Goal: Use online tool/utility: Utilize a website feature to perform a specific function

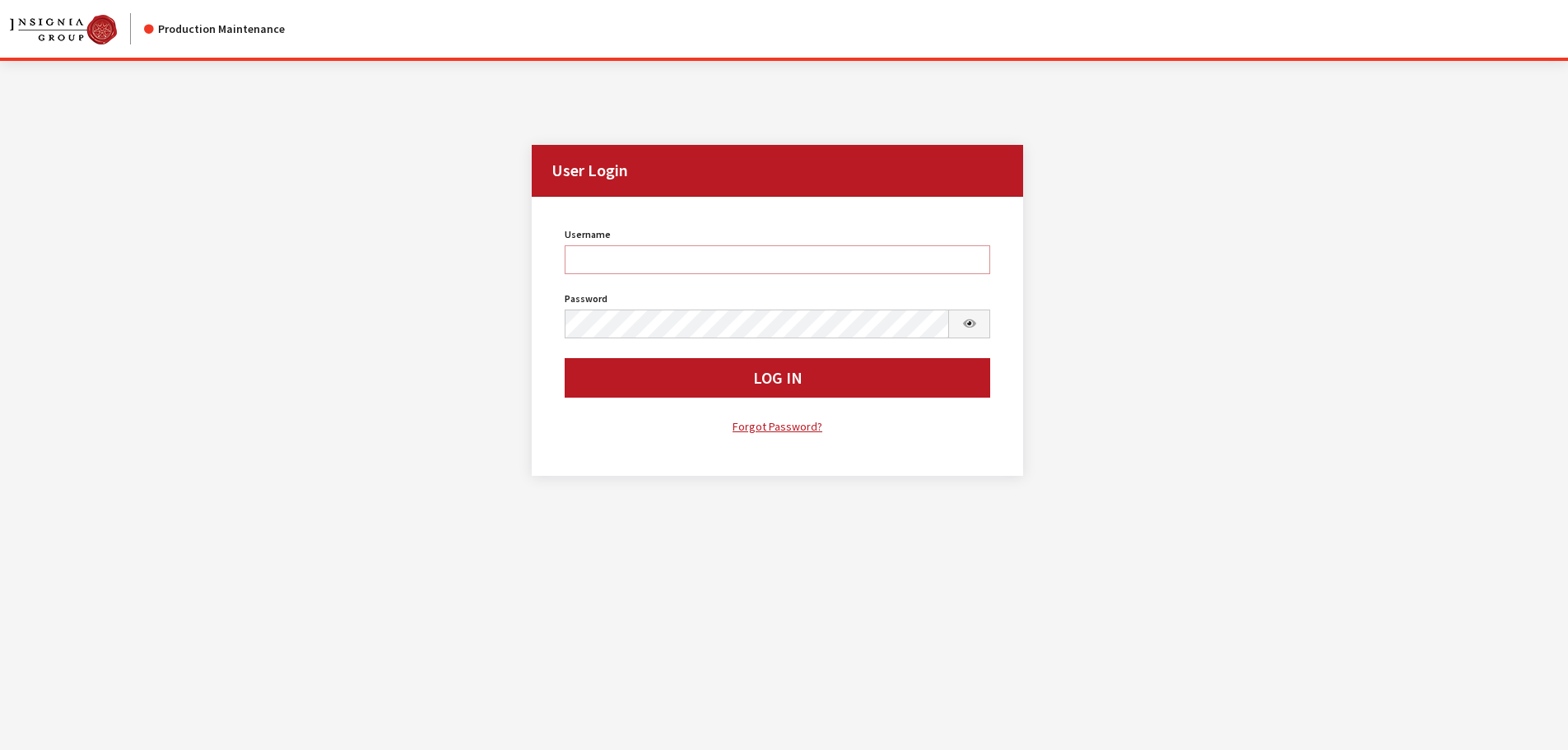
type input "rgoodwin"
click at [652, 378] on button "Log In" at bounding box center [777, 377] width 426 height 39
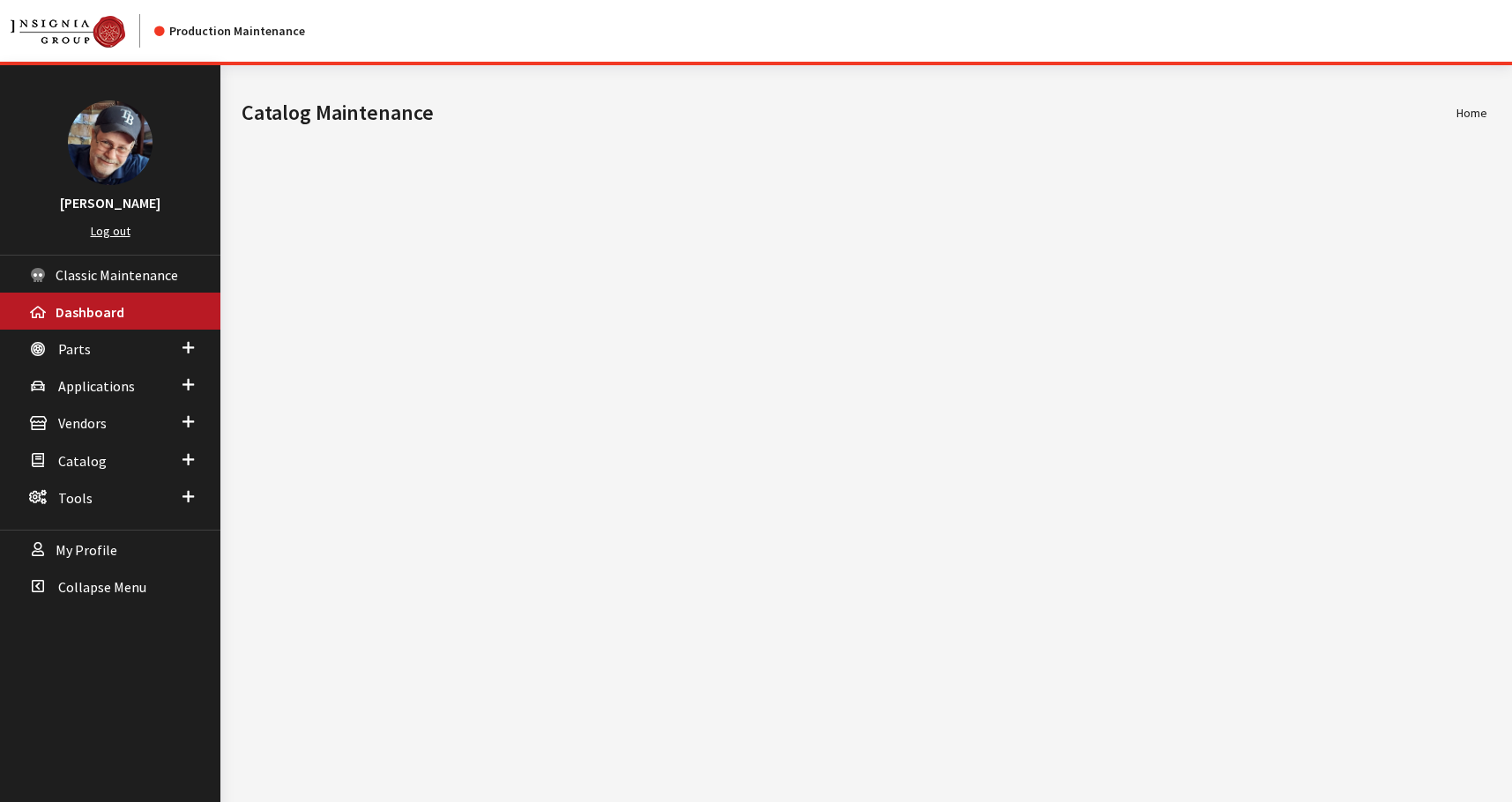
drag, startPoint x: 118, startPoint y: 224, endPoint x: 122, endPoint y: 253, distance: 29.3
click at [117, 225] on link "Log out" at bounding box center [111, 231] width 39 height 16
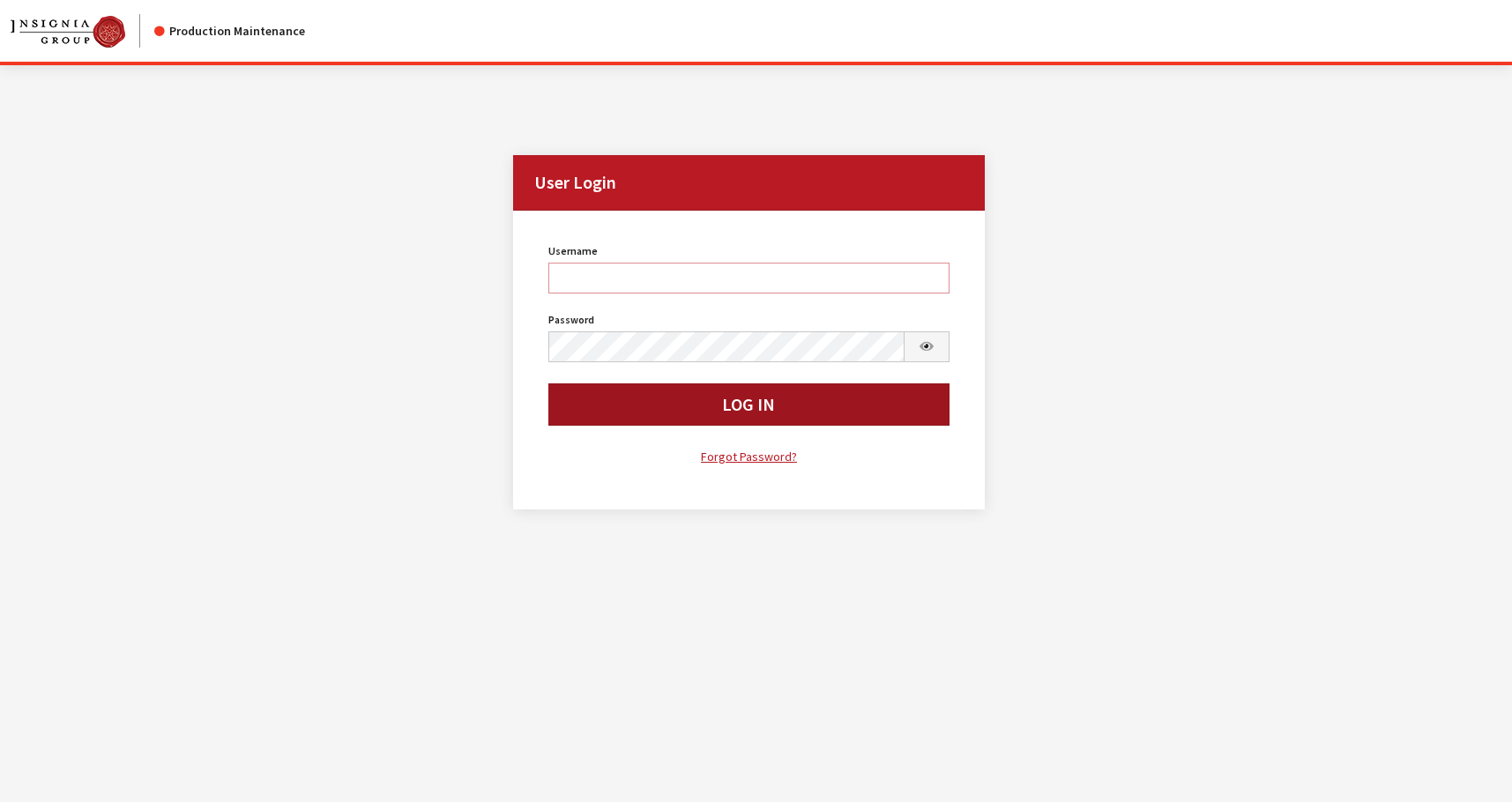
type input "rgoodwin"
click at [611, 405] on button "Log In" at bounding box center [748, 404] width 400 height 42
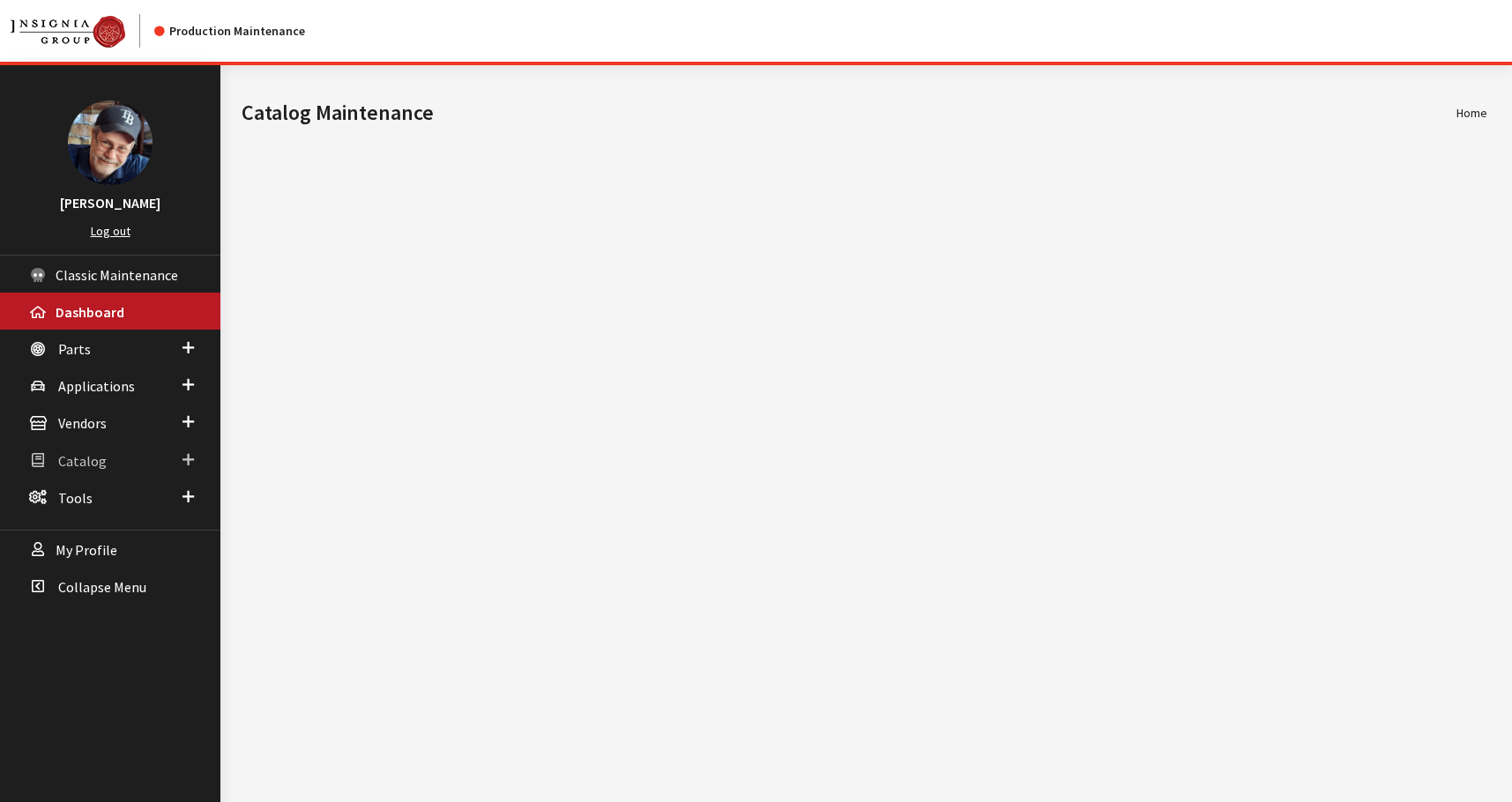
click at [84, 468] on span "Catalog" at bounding box center [82, 461] width 48 height 18
click at [82, 500] on span "Tools" at bounding box center [75, 498] width 34 height 18
click at [96, 603] on link "Provider Testing" at bounding box center [110, 597] width 221 height 33
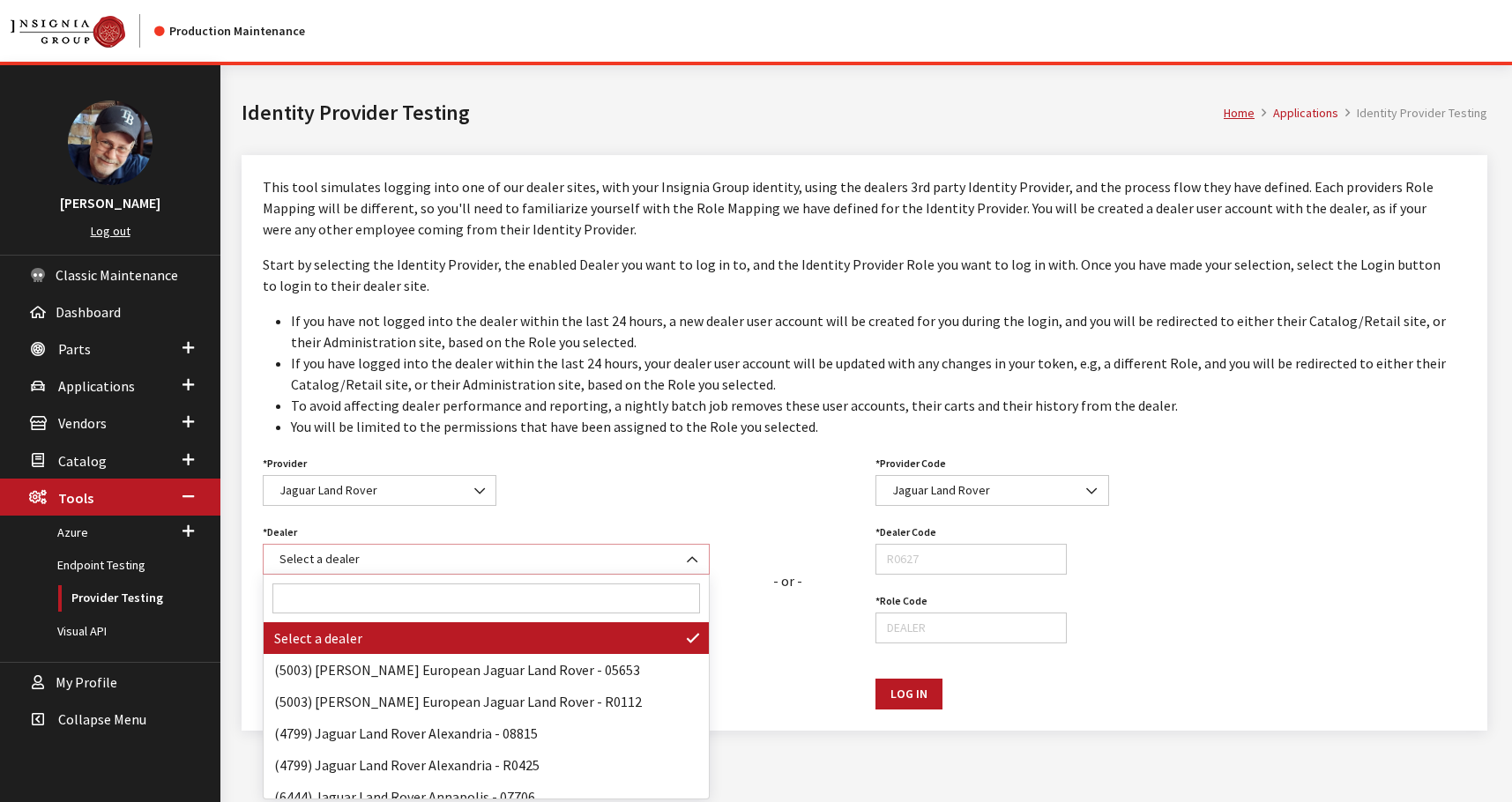
click at [362, 561] on span "Select a dealer" at bounding box center [486, 559] width 424 height 19
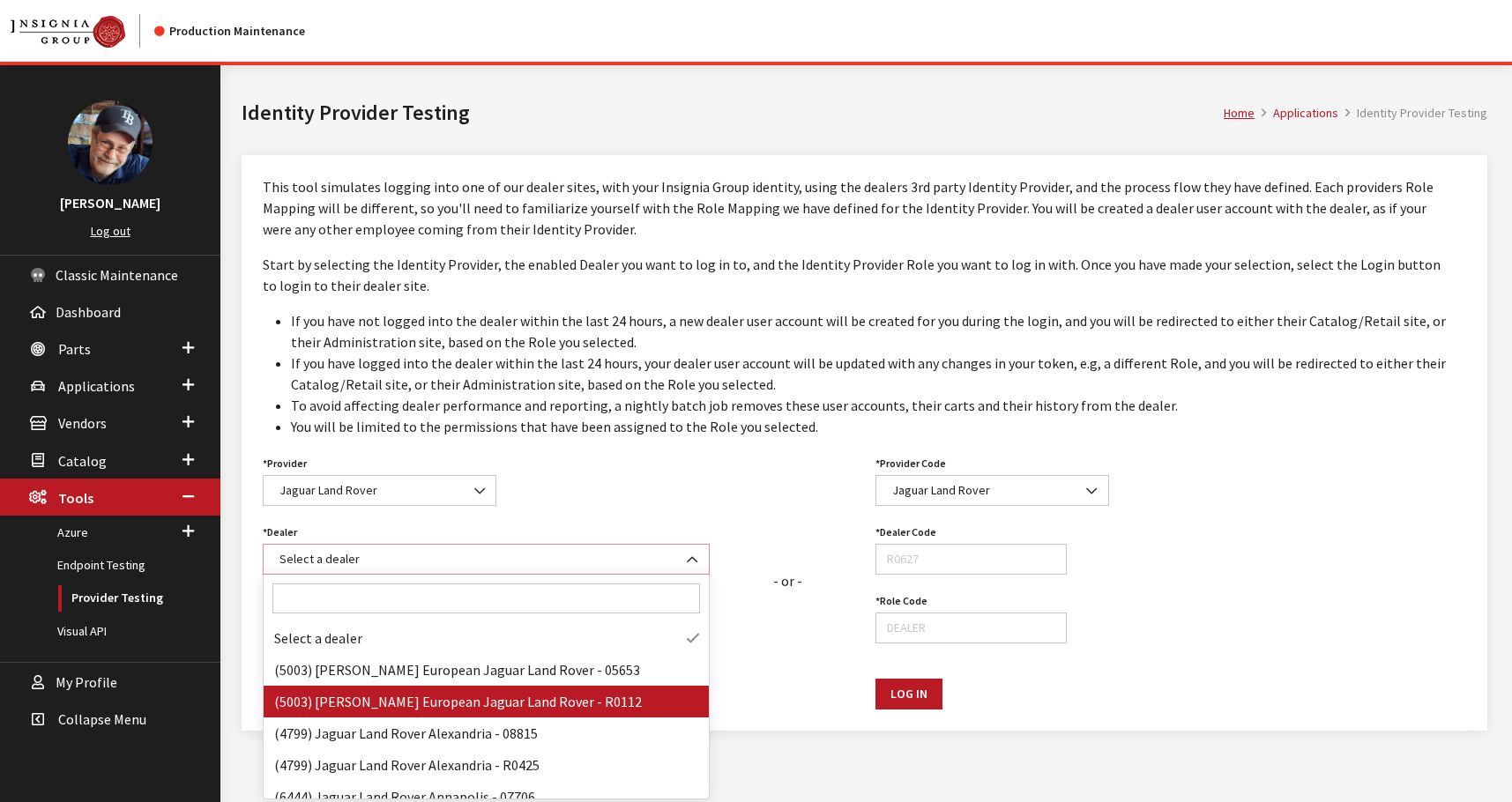
select select "R0112"
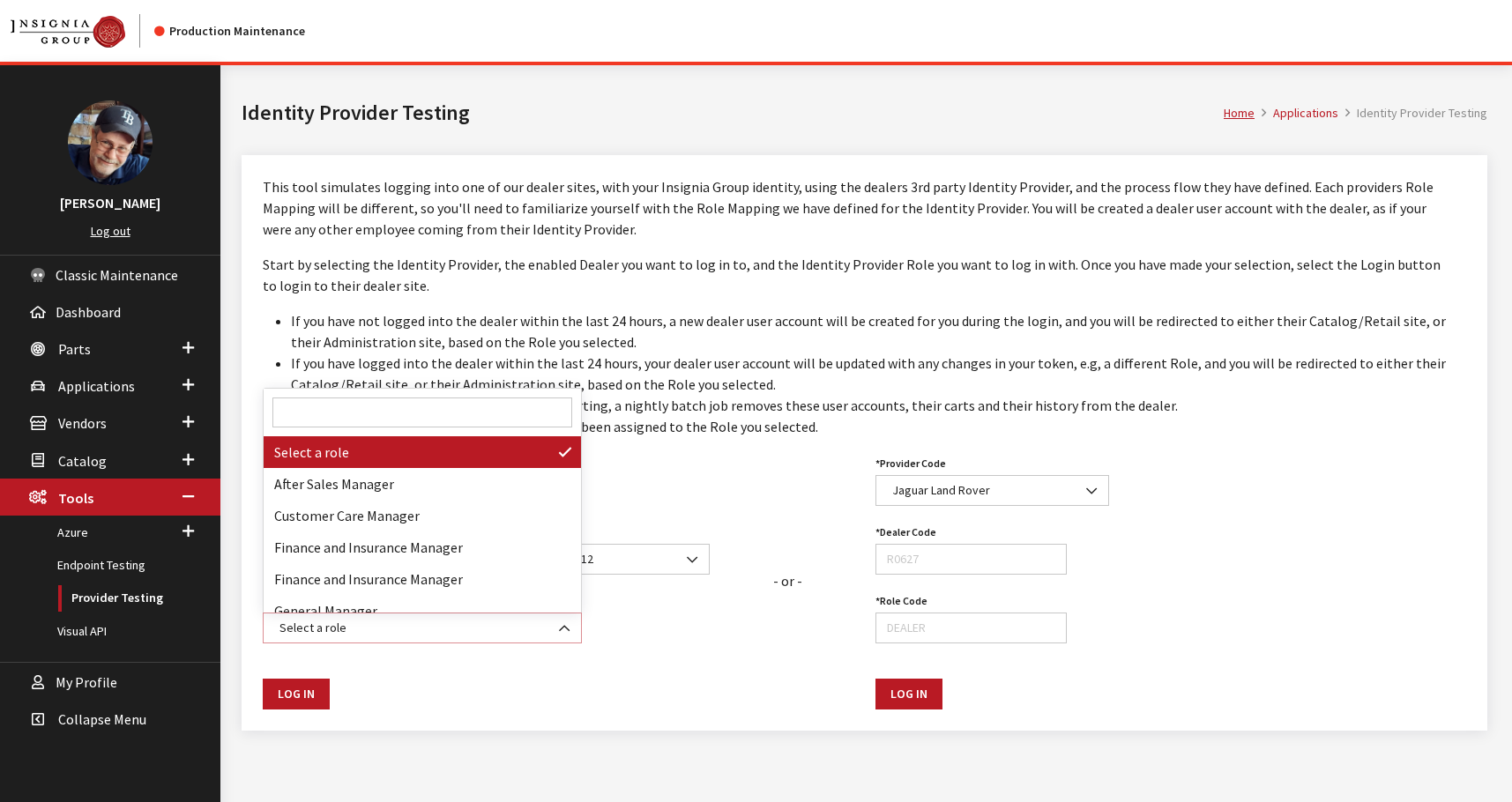
click at [386, 623] on span "Select a role" at bounding box center [422, 628] width 297 height 19
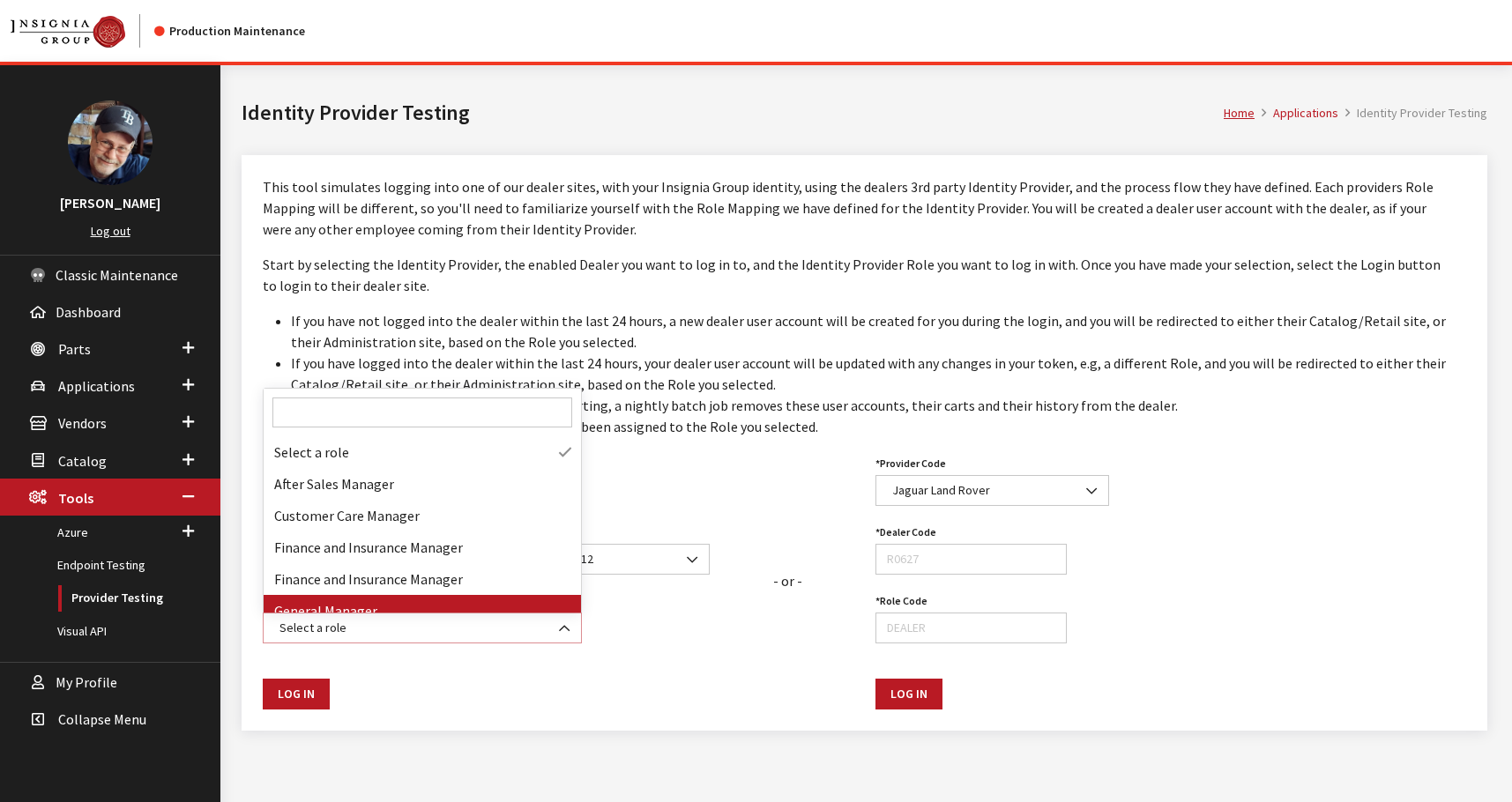
select select "DEALER"
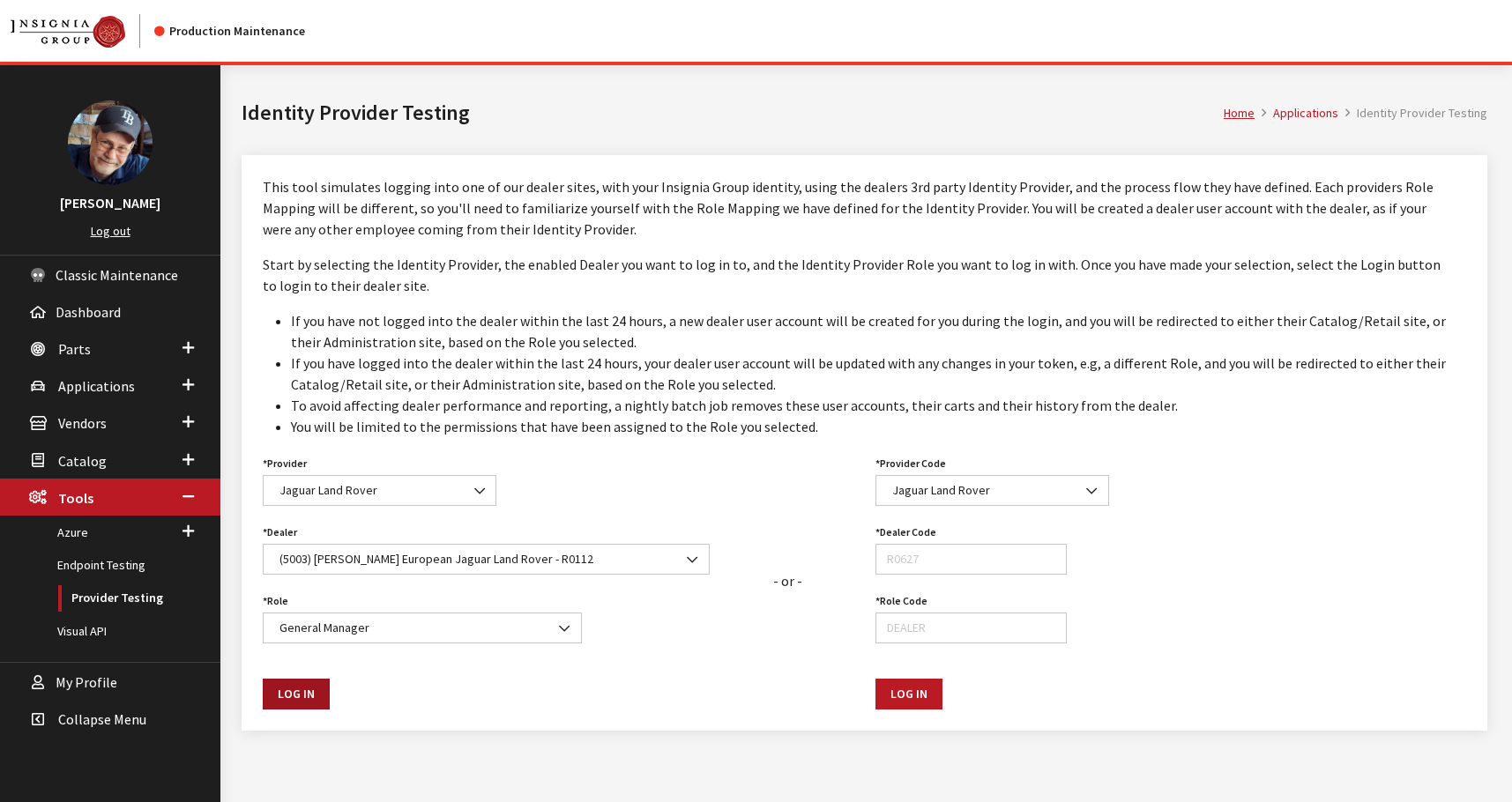
click at [300, 693] on button "Log In" at bounding box center [296, 694] width 67 height 31
select select "R0112"
select select "DEALER"
click at [429, 561] on span "Select a dealer" at bounding box center [486, 559] width 424 height 19
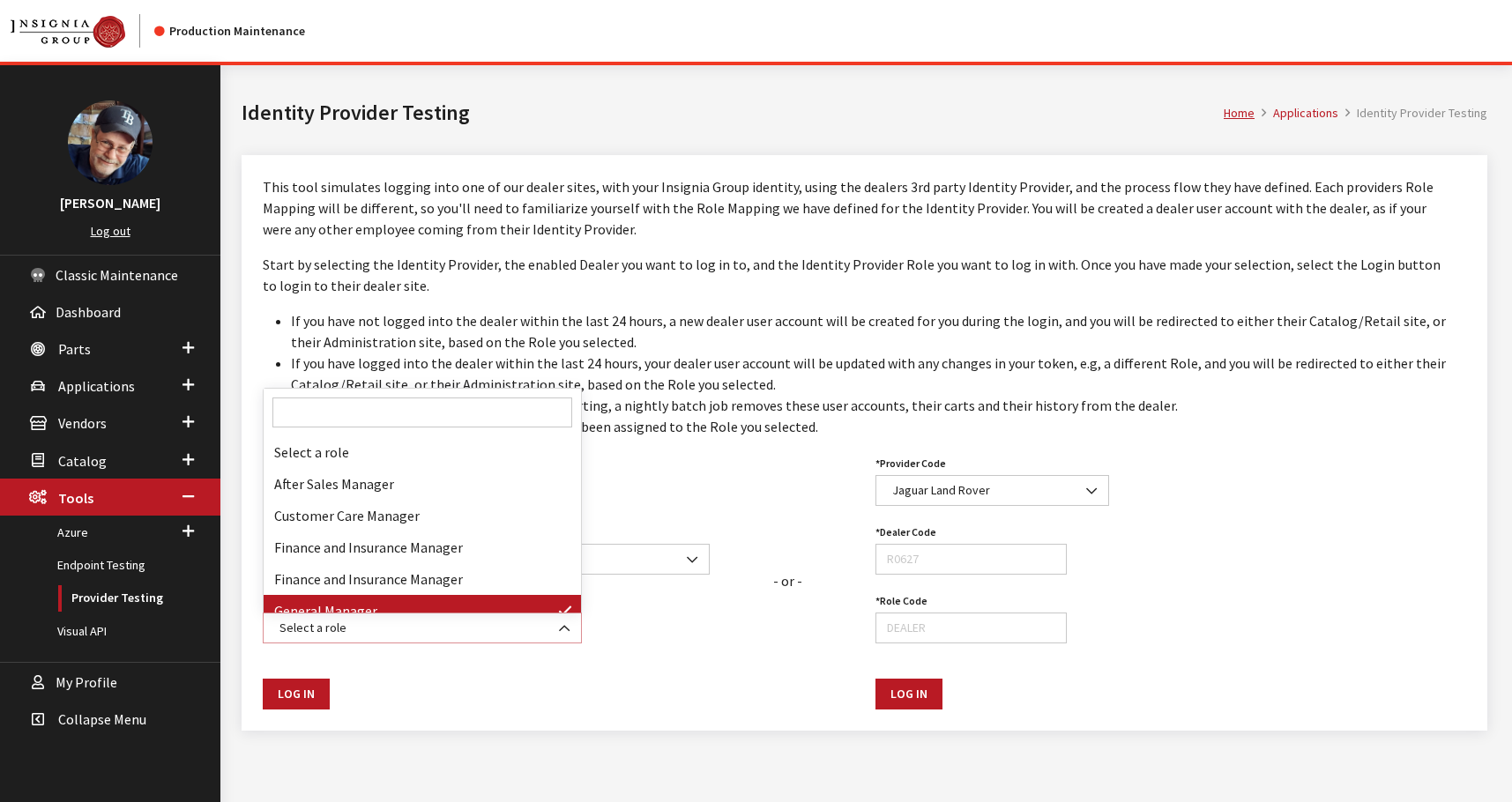
click at [397, 615] on span "Select a role" at bounding box center [422, 628] width 319 height 31
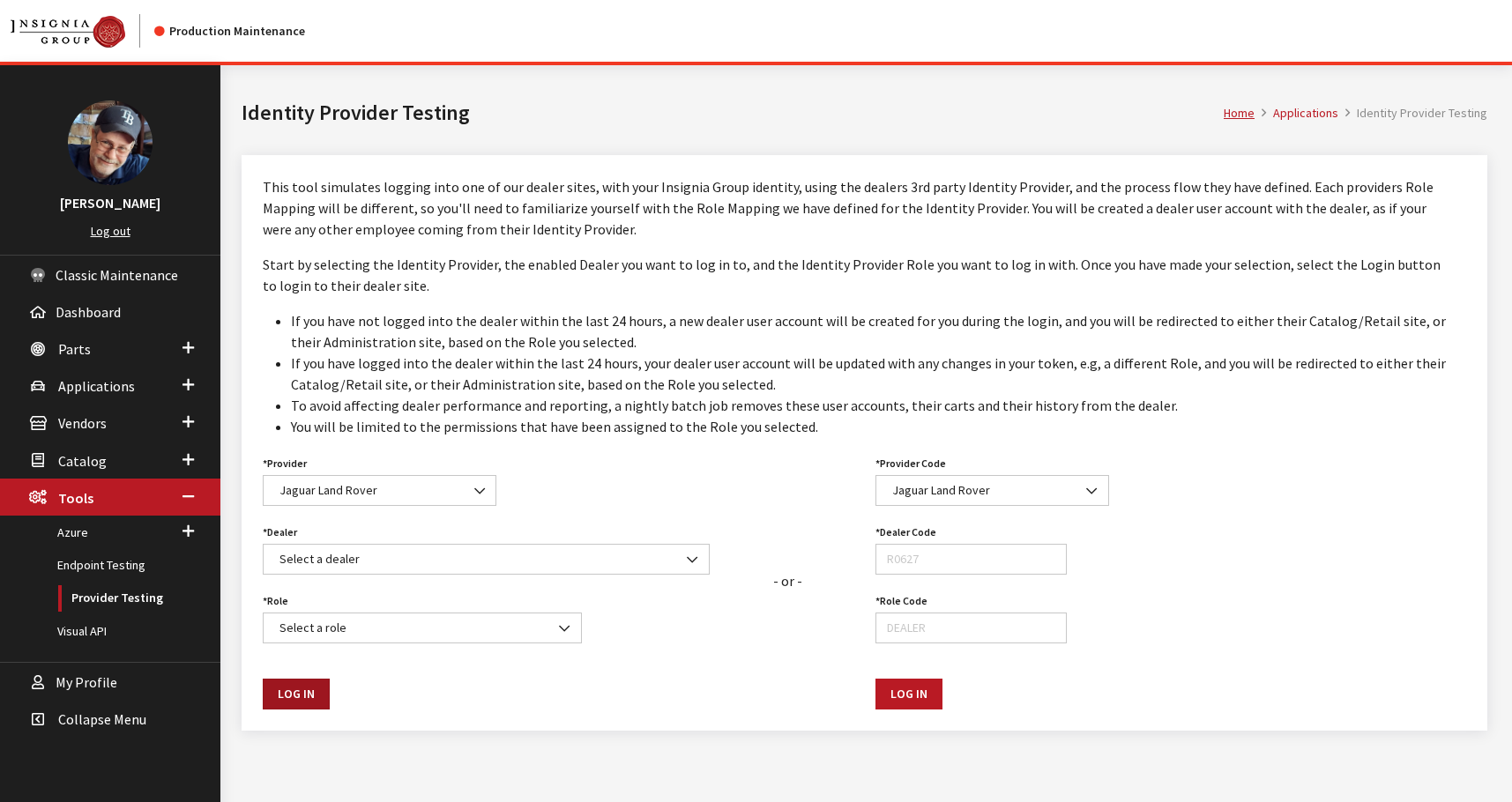
click at [310, 694] on button "Log In" at bounding box center [296, 694] width 67 height 31
select select "R0112"
select select "DEALER"
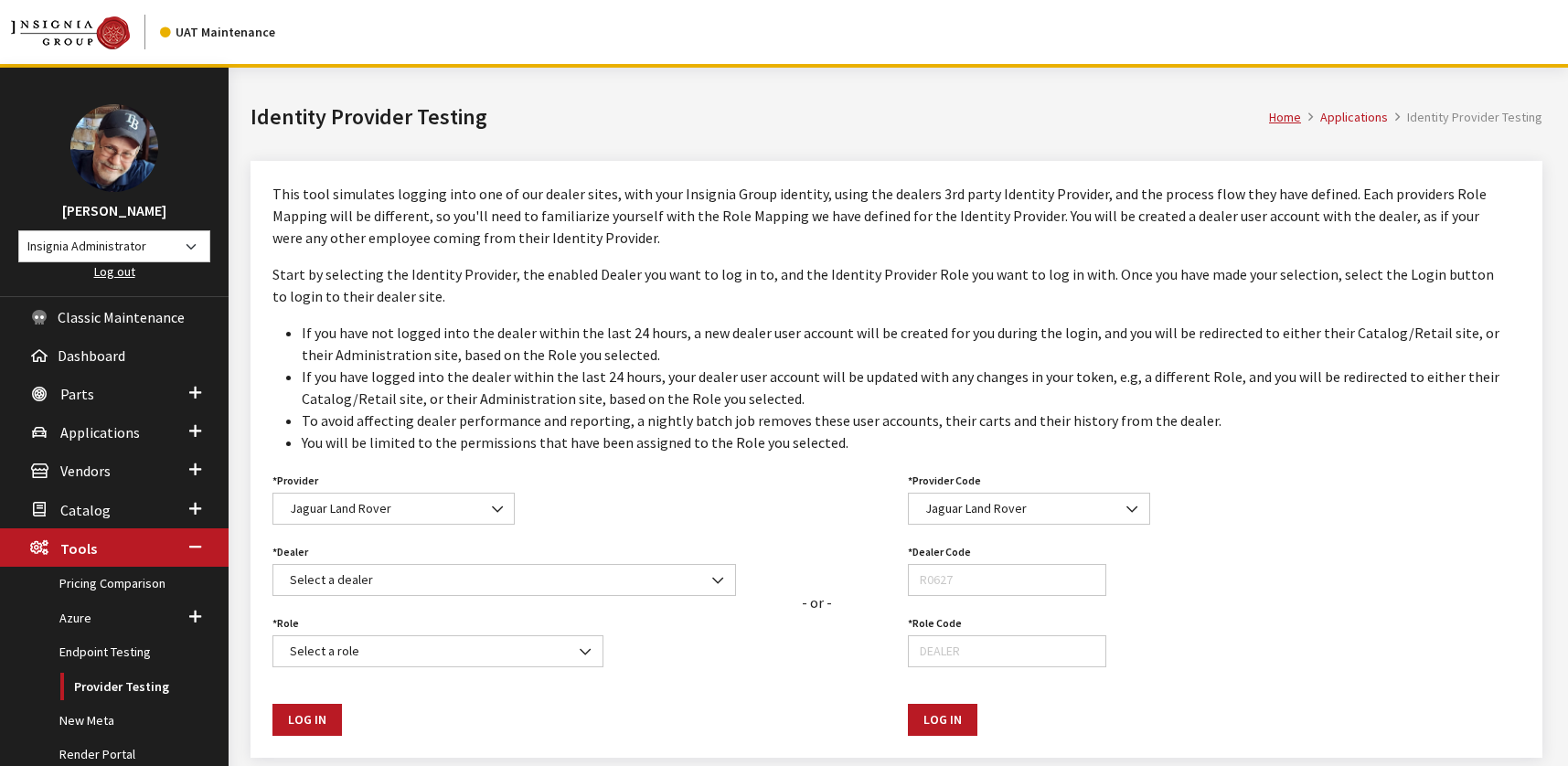
scroll to position [105, 0]
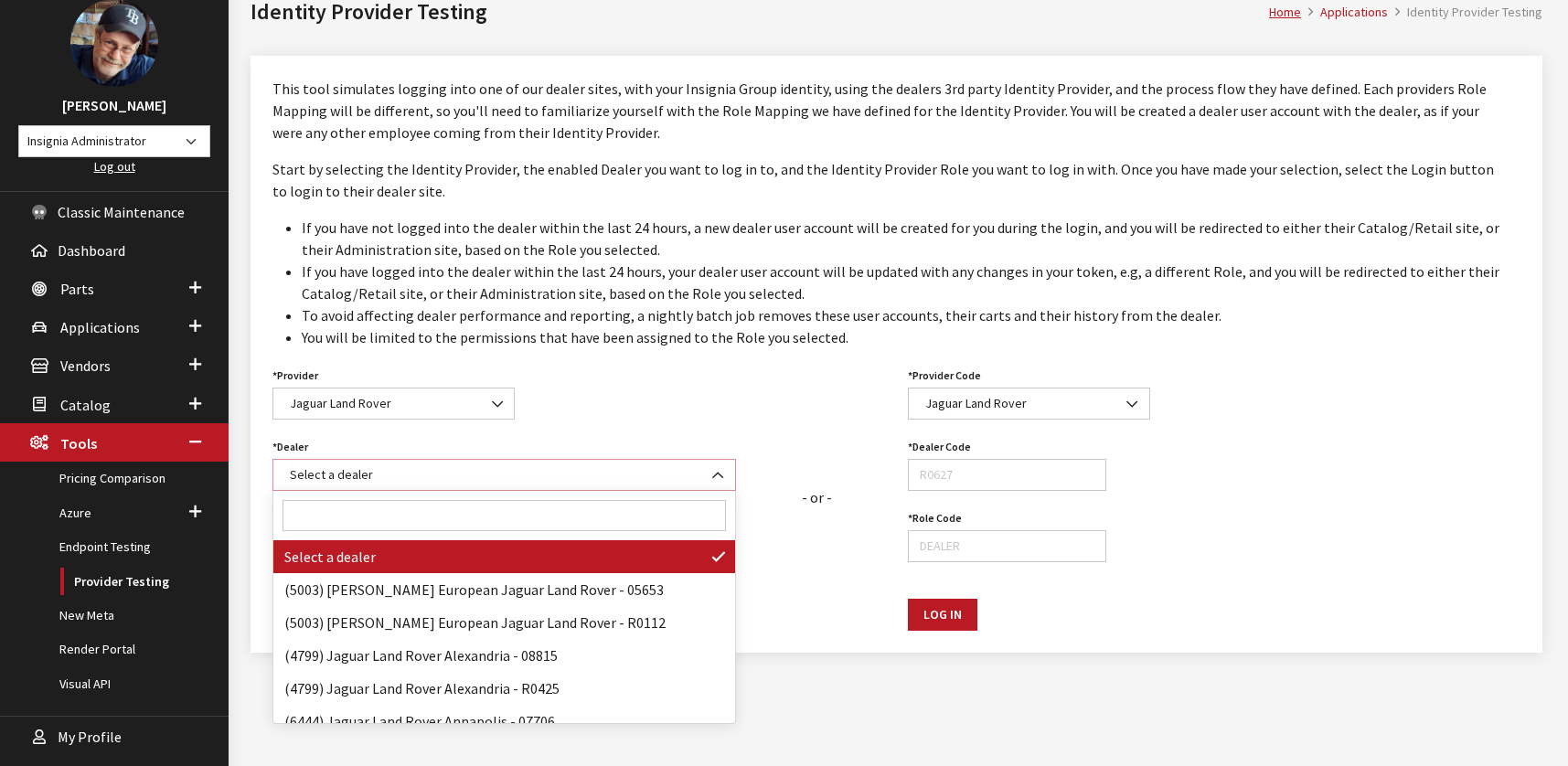
click at [395, 480] on span "Select a dealer" at bounding box center [504, 474] width 440 height 19
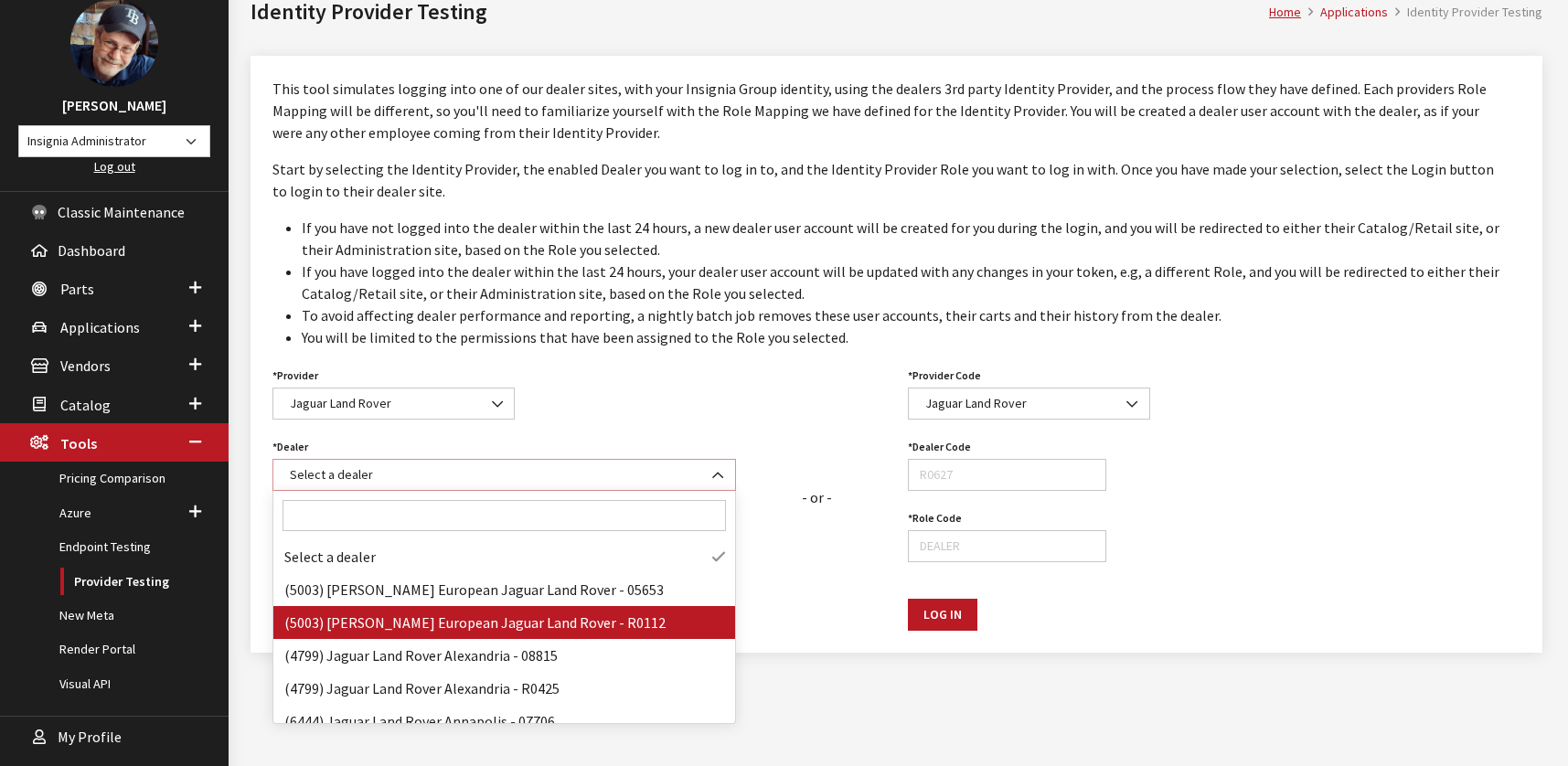
select select "R0112"
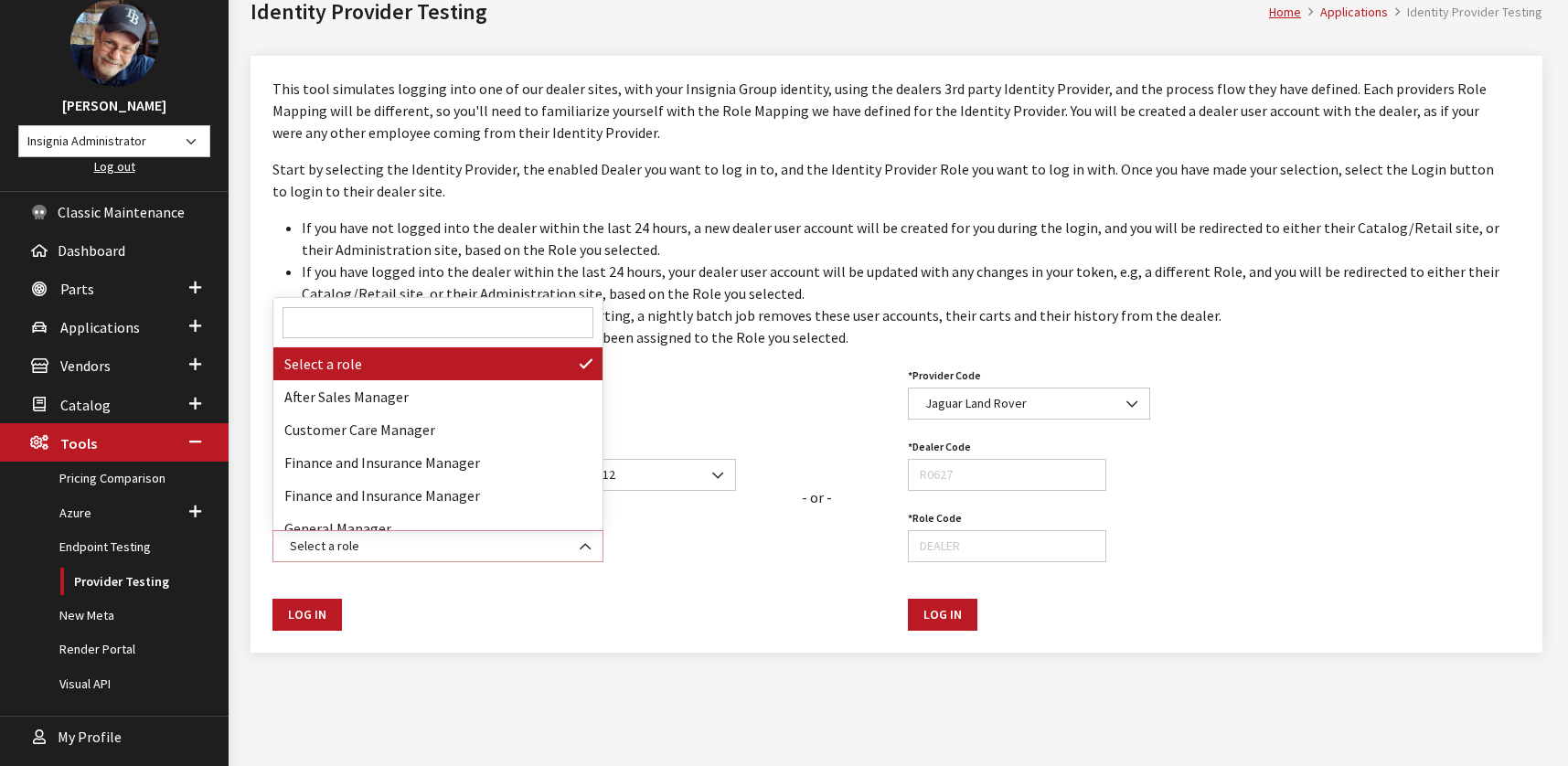
click at [377, 545] on span "Select a role" at bounding box center [438, 546] width 307 height 19
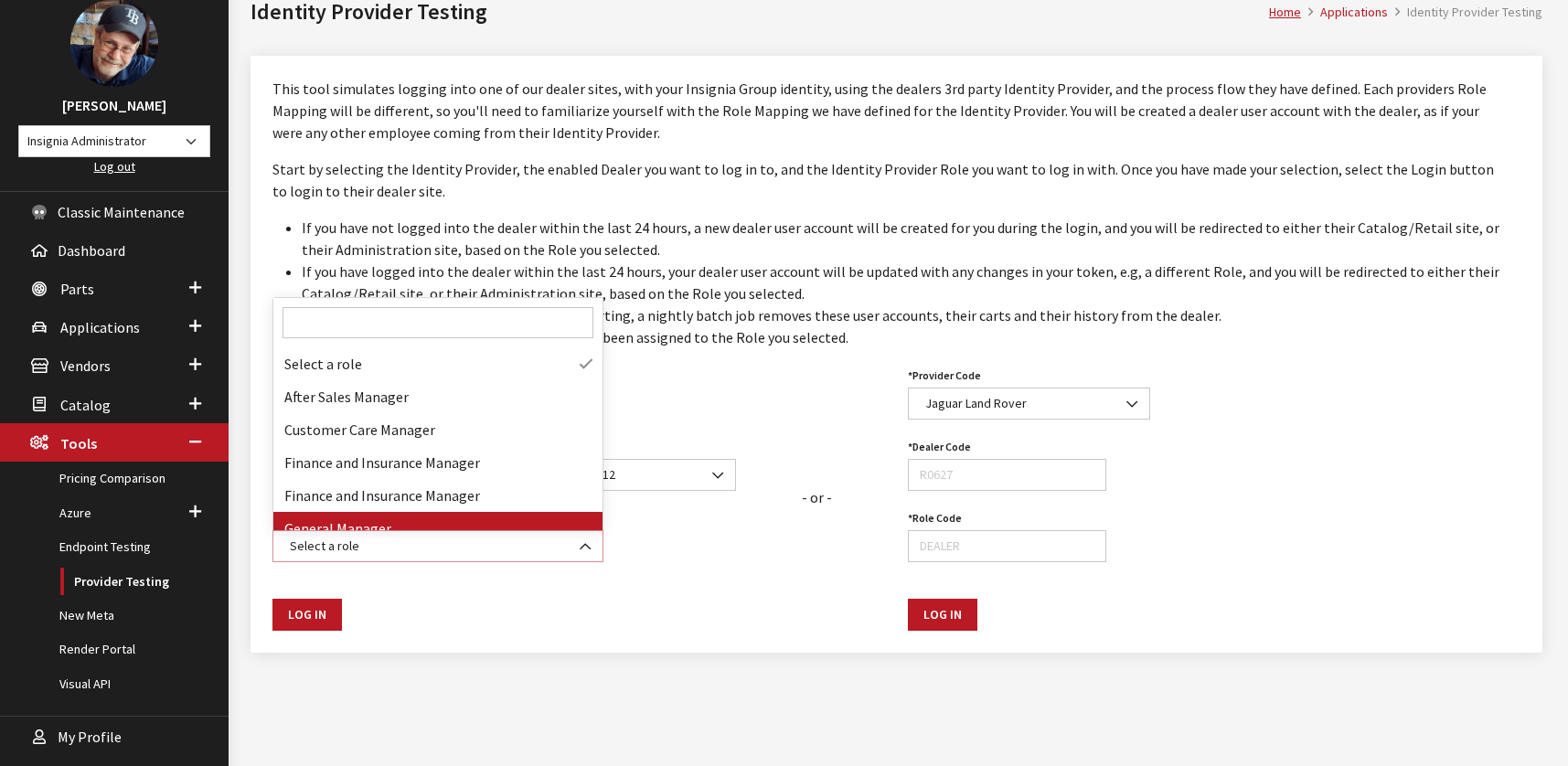
select select "DEALER"
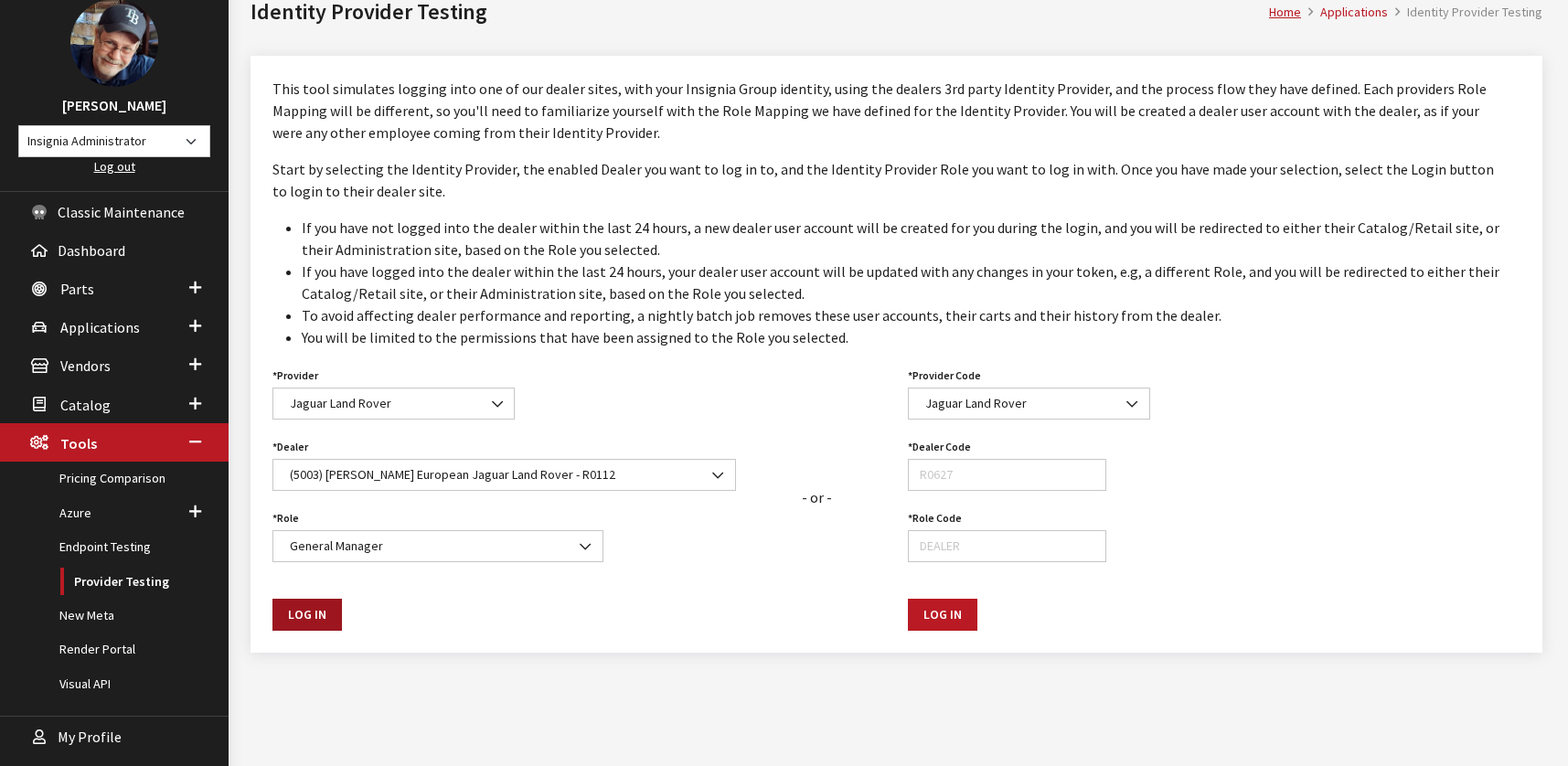
click at [285, 615] on button "Log In" at bounding box center [307, 614] width 69 height 32
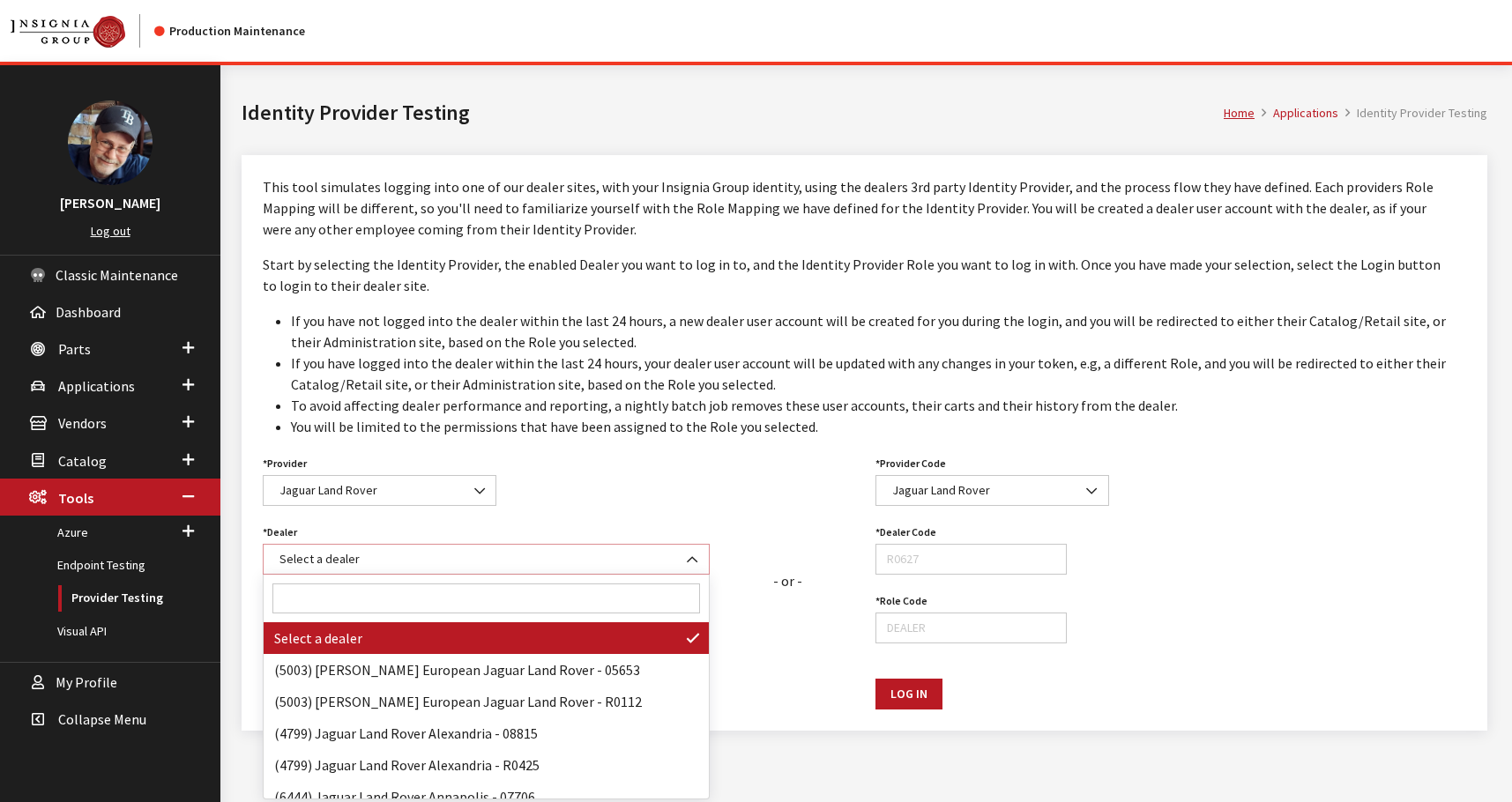
click at [385, 560] on span "Select a dealer" at bounding box center [486, 559] width 424 height 19
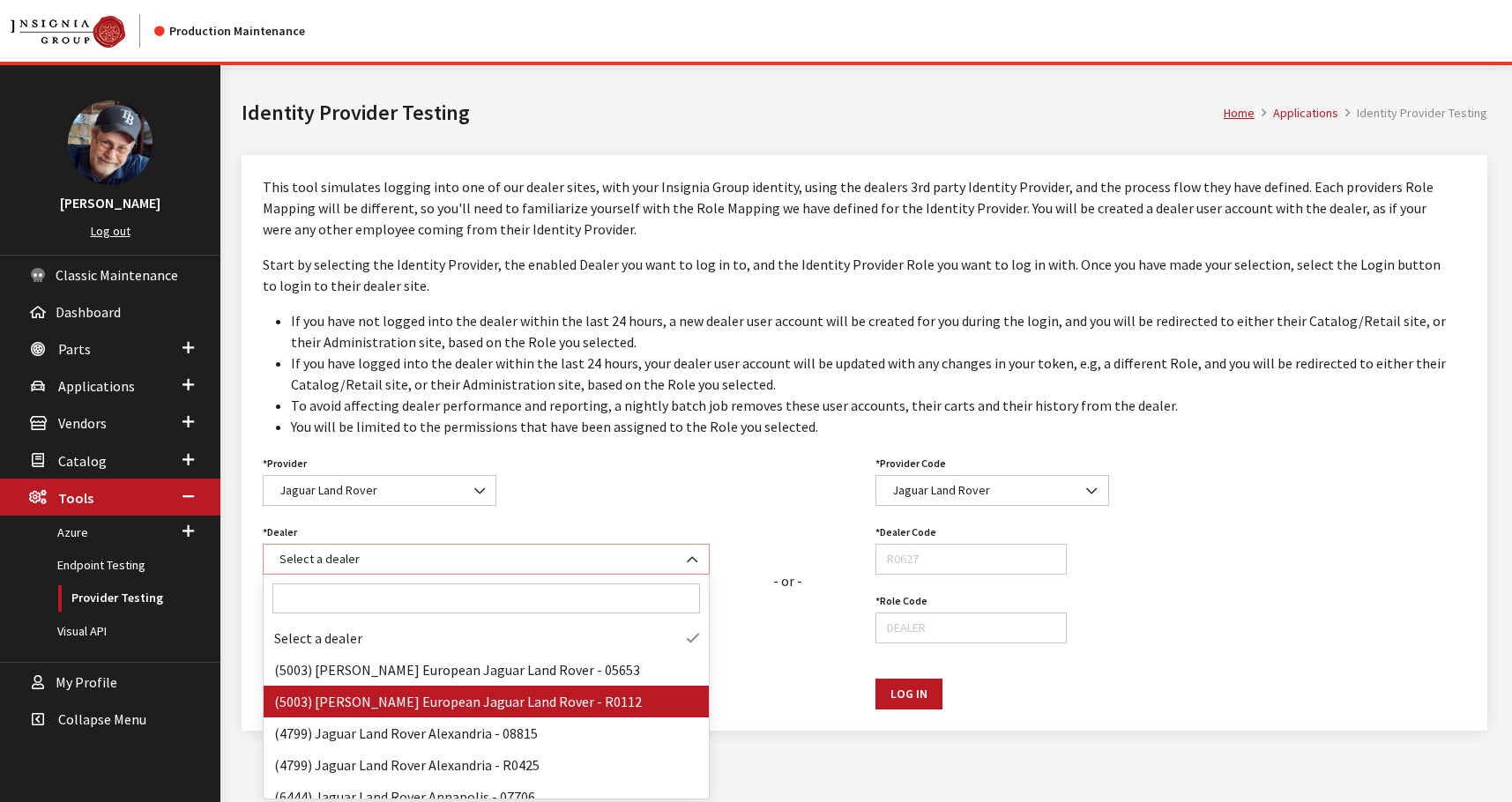
select select "R0112"
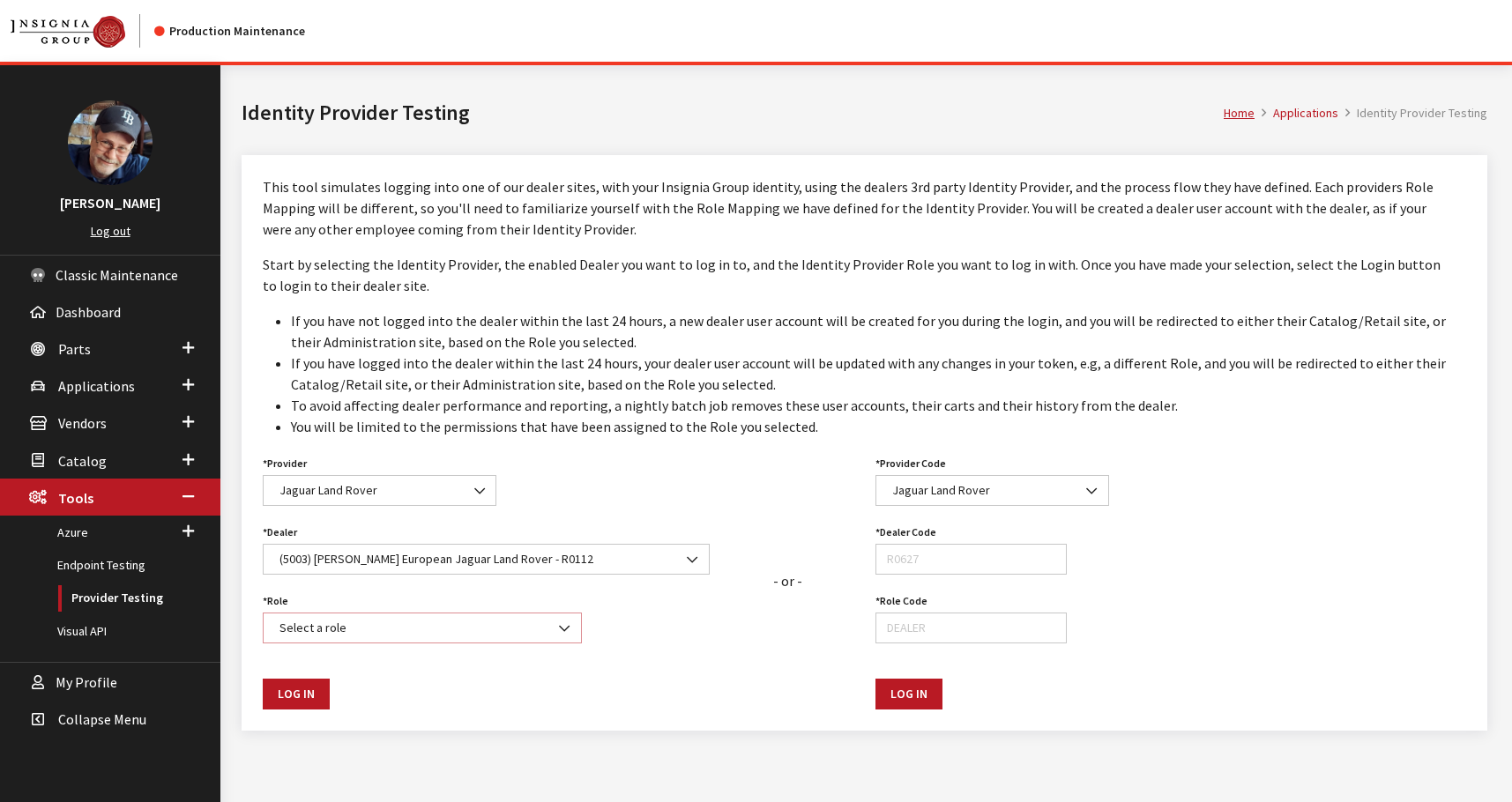
click at [362, 626] on span "Select a role" at bounding box center [422, 628] width 297 height 19
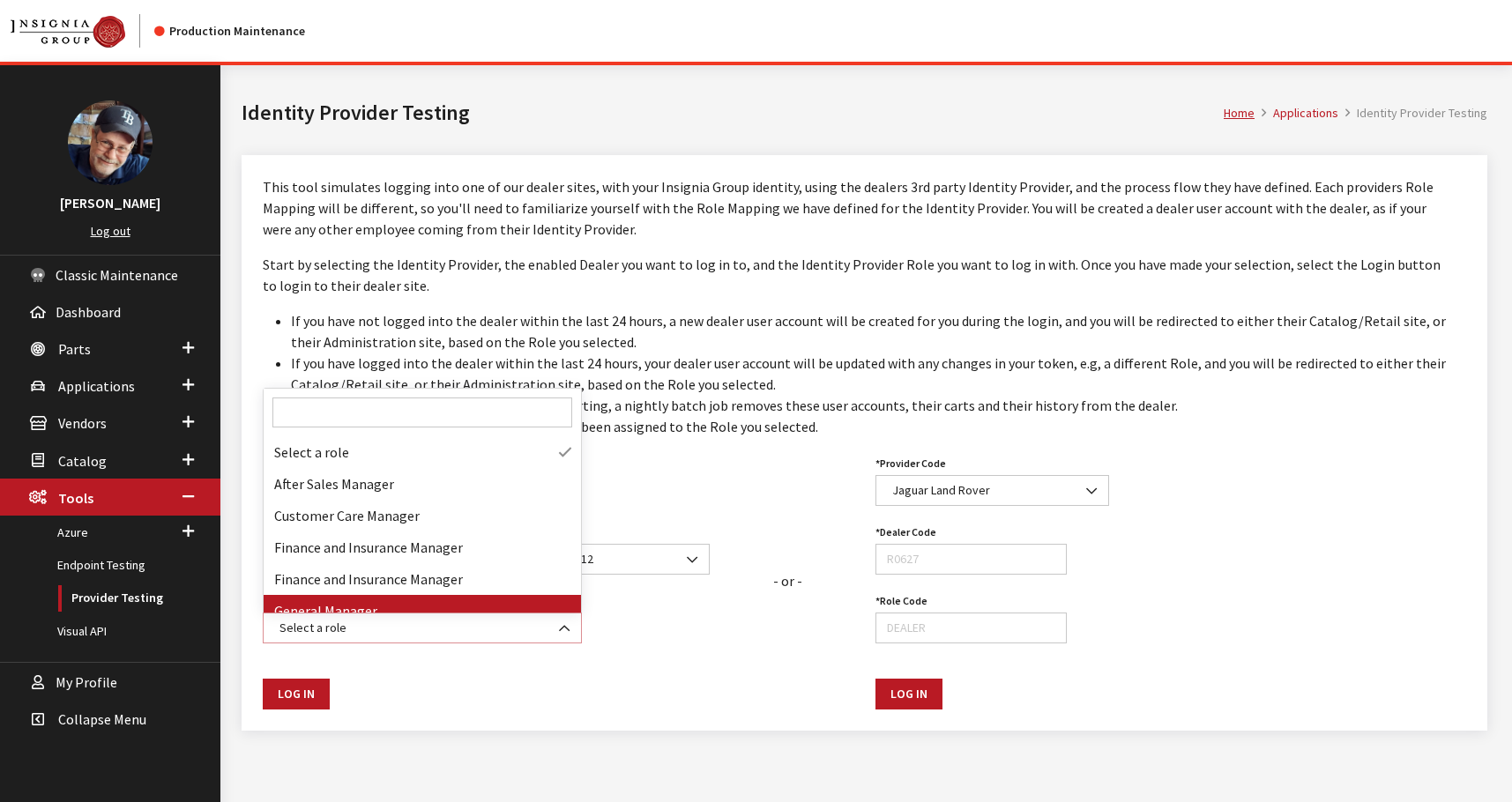
select select "DEALER"
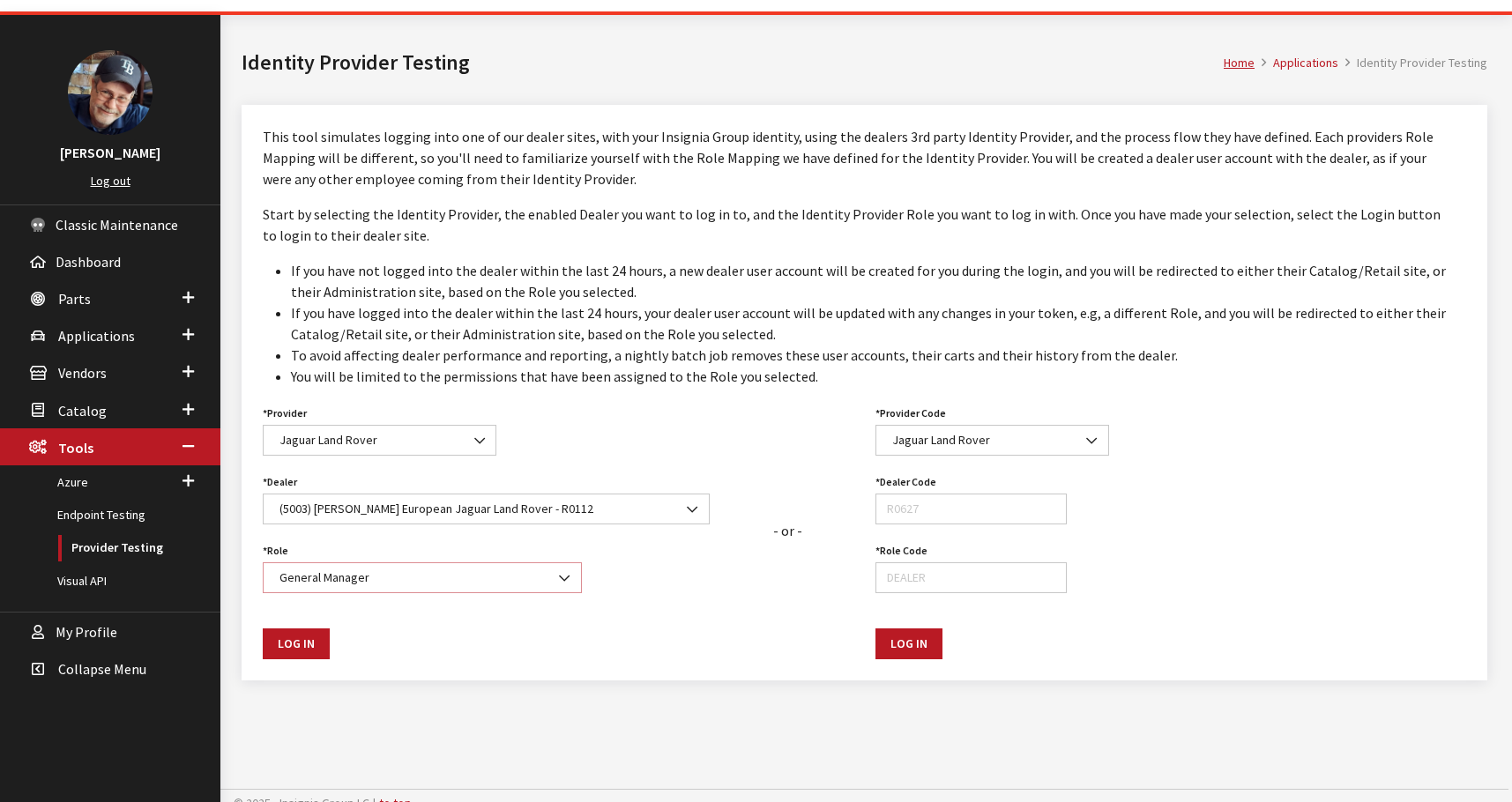
scroll to position [65, 0]
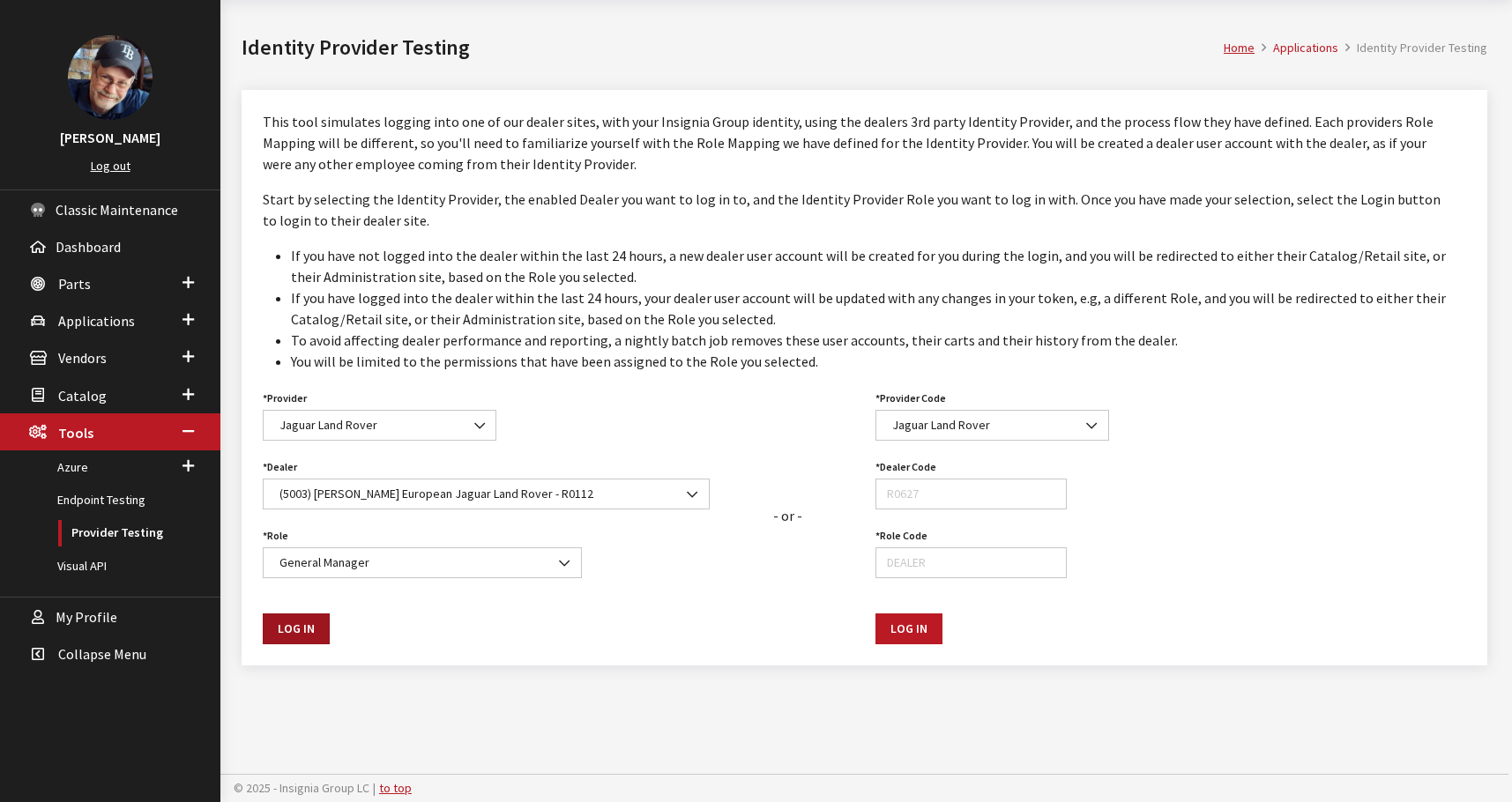
click at [300, 628] on button "Log In" at bounding box center [296, 629] width 67 height 31
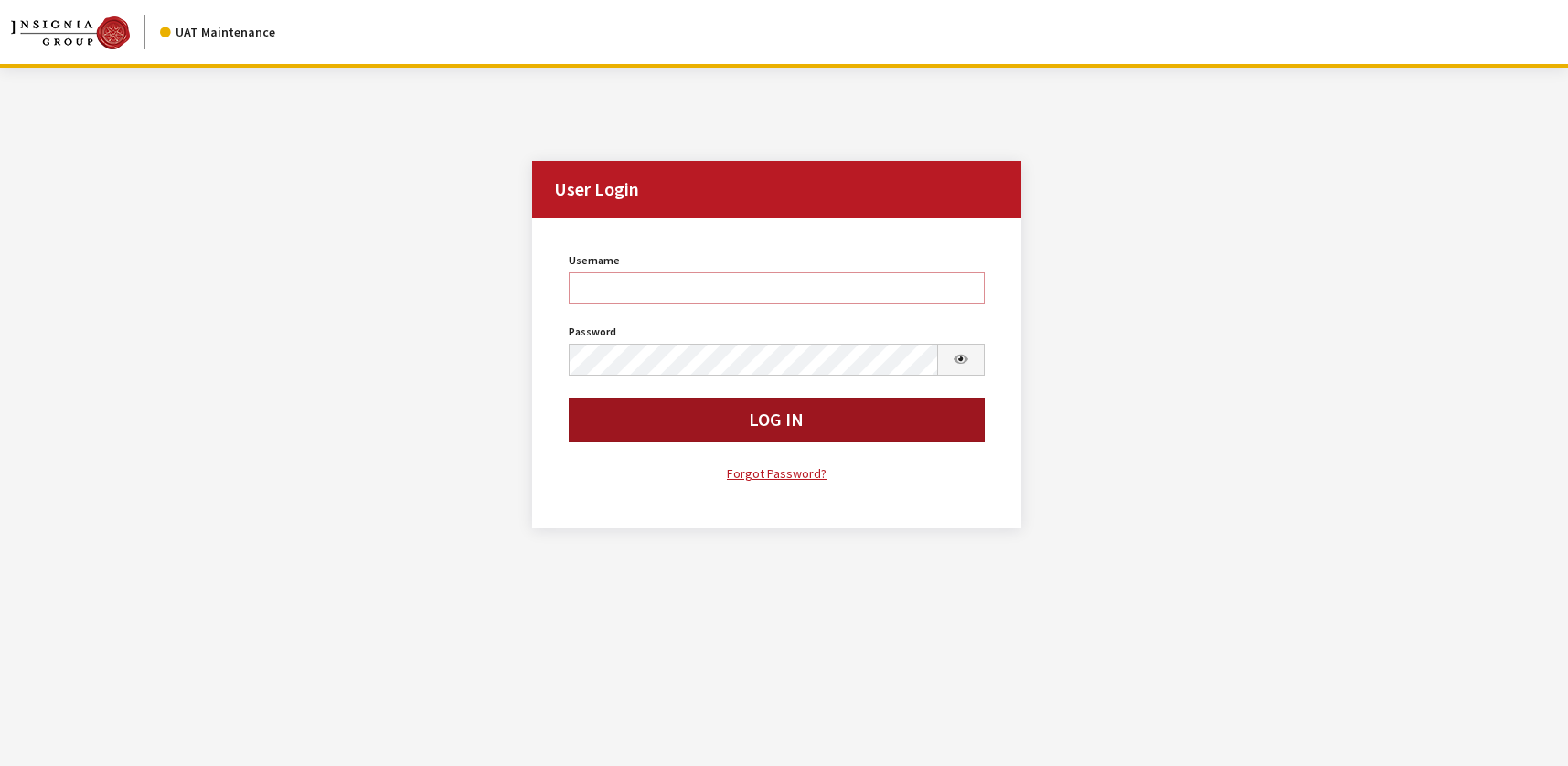
type input "rgoodwin"
click at [616, 428] on button "Log In" at bounding box center [776, 419] width 415 height 44
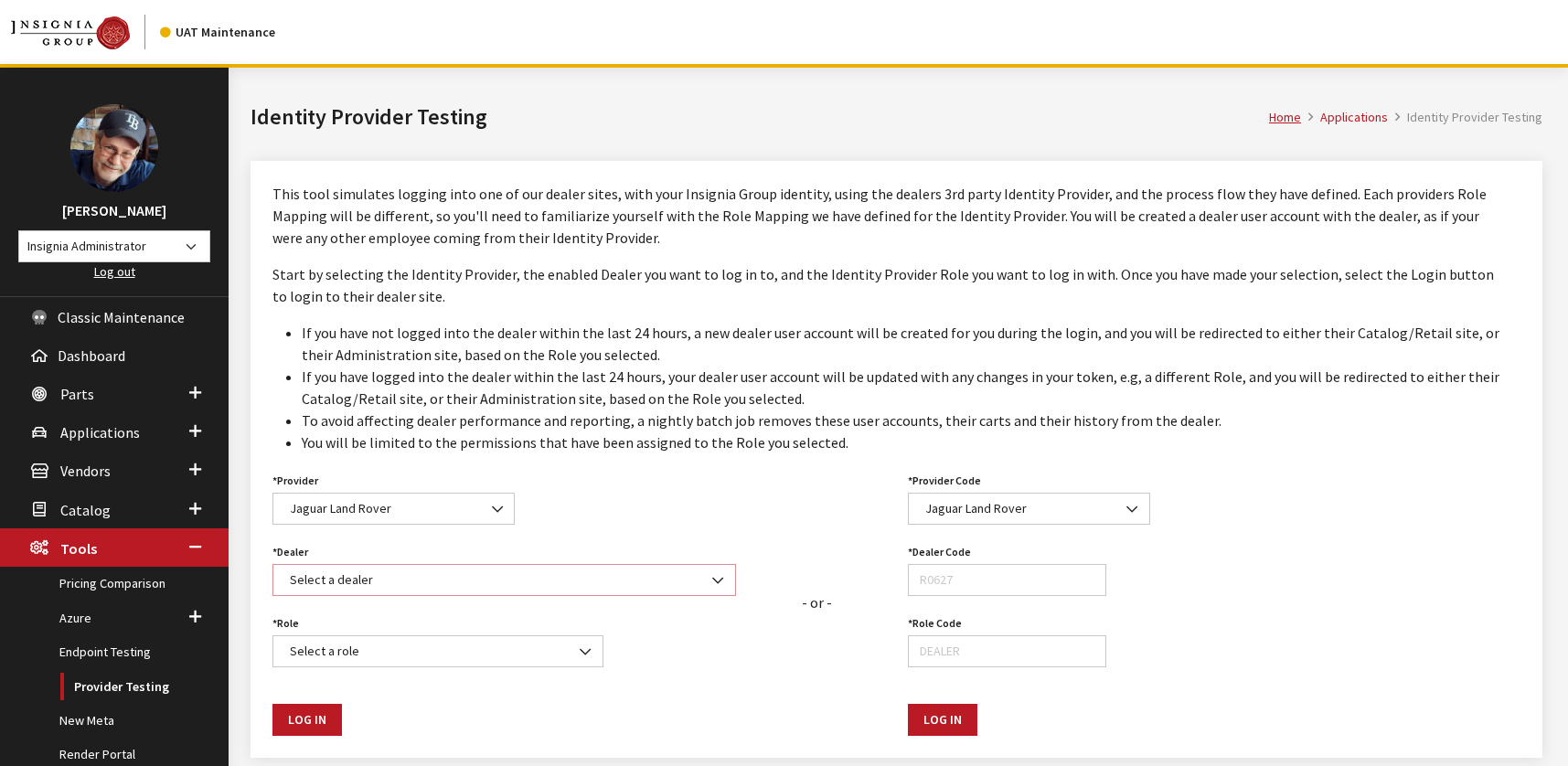
click at [400, 577] on span "Select a dealer" at bounding box center [504, 580] width 440 height 19
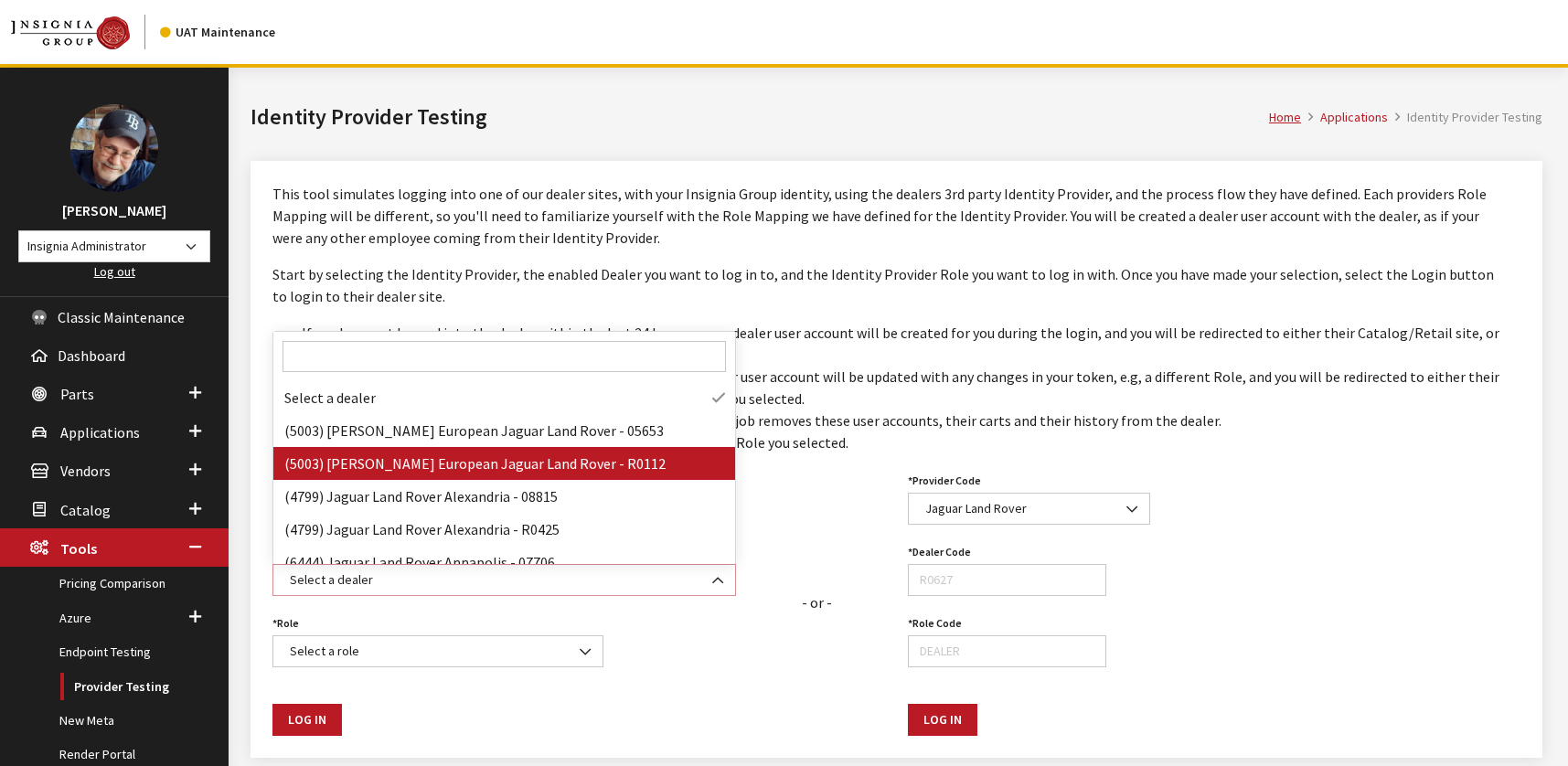
select select "R0112"
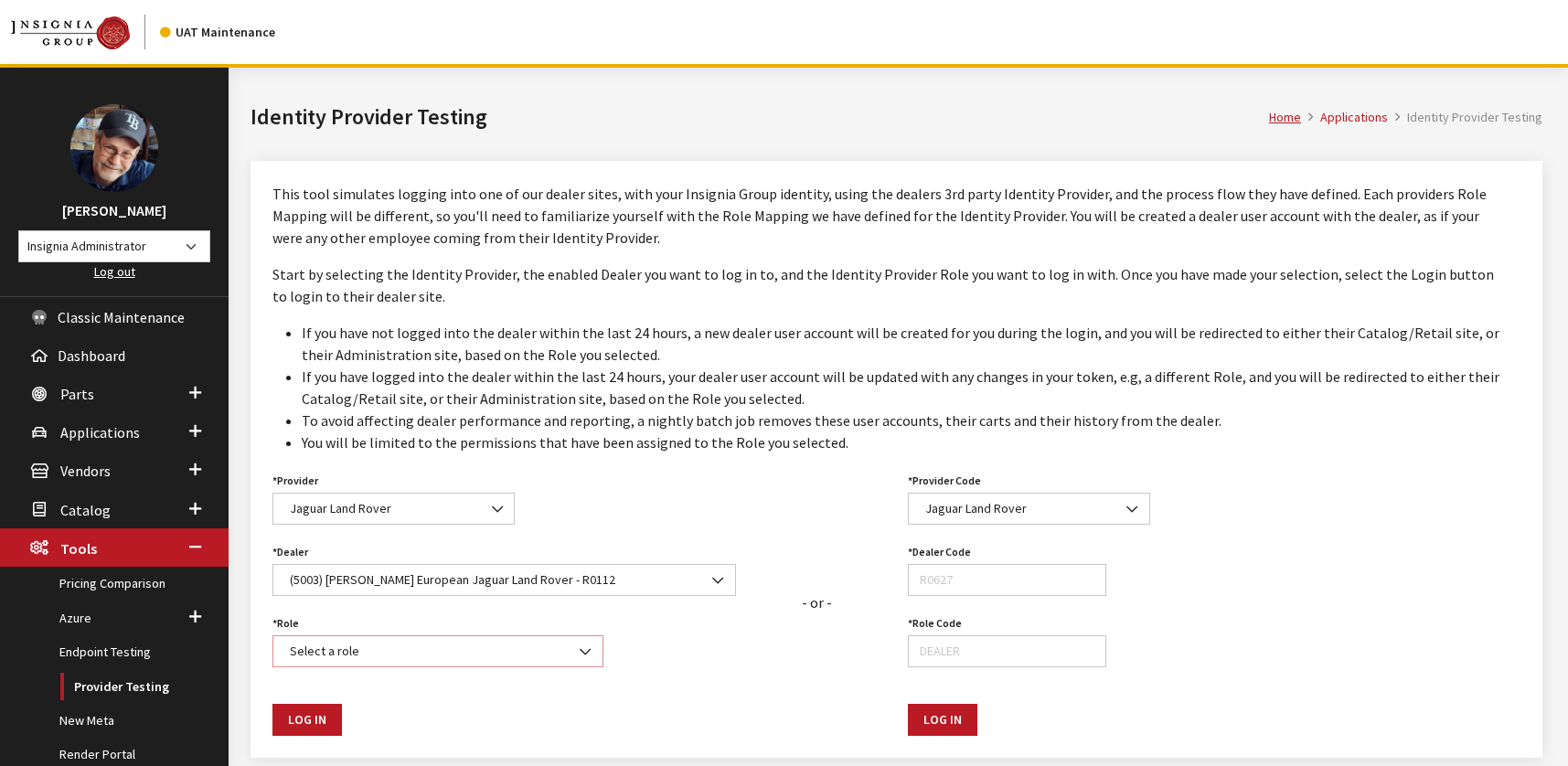
click at [360, 646] on span "Select a role" at bounding box center [438, 651] width 307 height 19
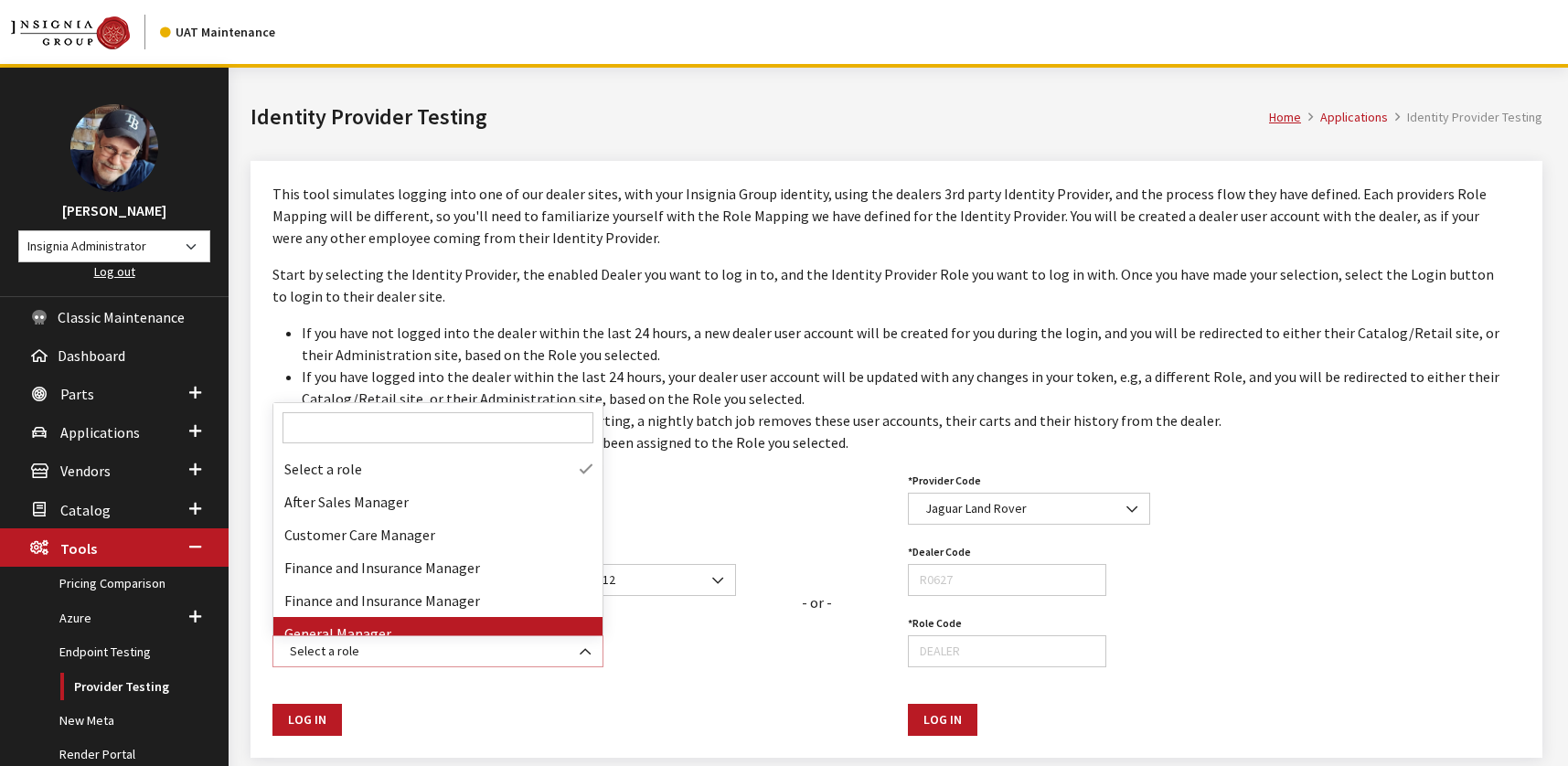
select select "DEALER"
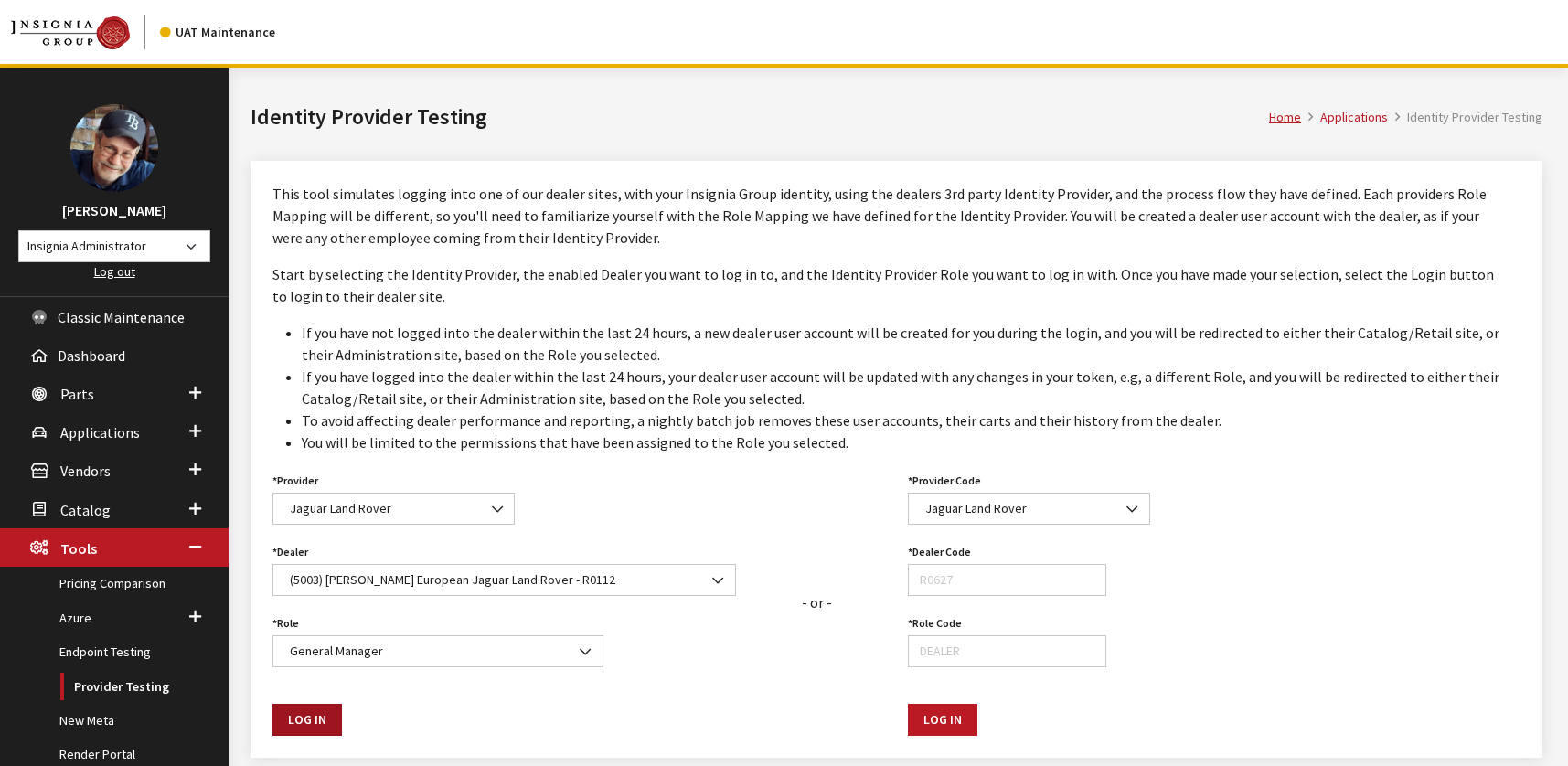
click at [288, 723] on button "Log In" at bounding box center [307, 720] width 69 height 32
